Goal: Task Accomplishment & Management: Complete application form

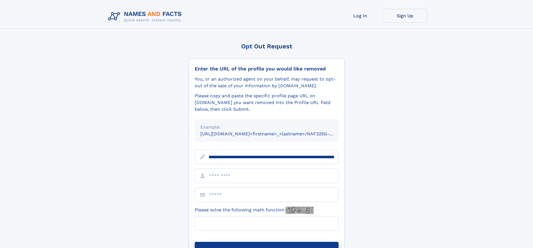
scroll to position [0, 61]
type input "**********"
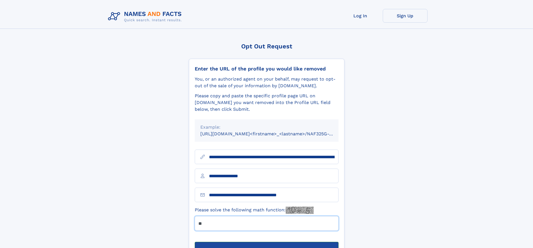
type input "**"
click at [266, 242] on button "Submit Opt Out Request" at bounding box center [267, 251] width 144 height 18
